Goal: Navigation & Orientation: Go to known website

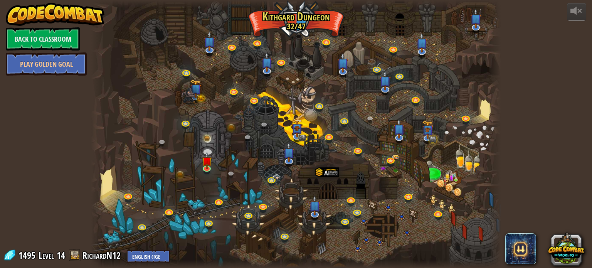
select select "en-[GEOGRAPHIC_DATA]"
click at [42, 32] on link "Back to Classroom" at bounding box center [43, 38] width 74 height 23
